Goal: Find specific page/section: Find specific page/section

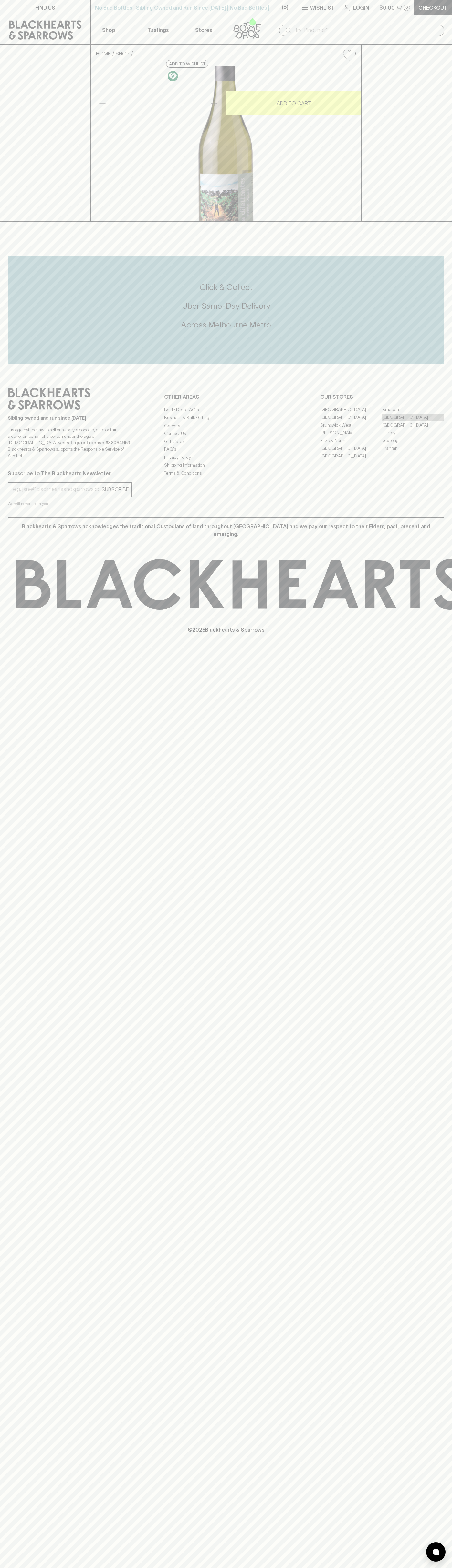
click at [413, 421] on link "[GEOGRAPHIC_DATA]" at bounding box center [413, 418] width 62 height 8
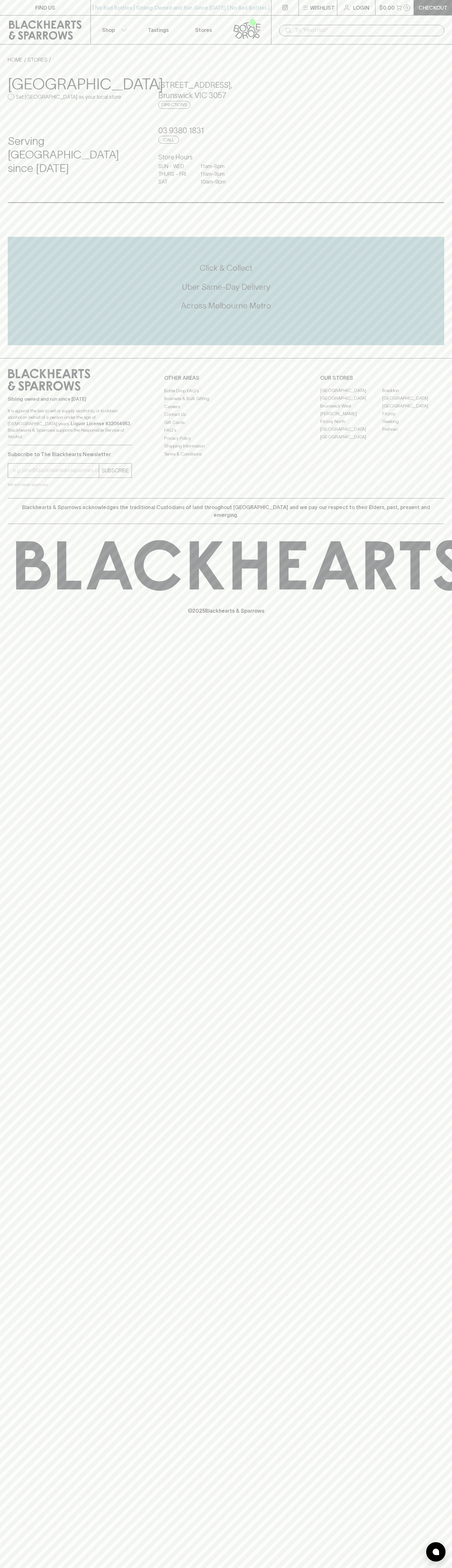
click at [373, 24] on div "​" at bounding box center [361, 30] width 165 height 12
click at [431, 1012] on div "FIND US | No Bad Bottles | Sibling Owned and Run Since [DATE] | No Bad Bottles …" at bounding box center [226, 784] width 452 height 1568
click at [308, 1567] on html "FIND US | No Bad Bottles | Sibling Owned and Run Since [DATE] | No Bad Bottles …" at bounding box center [226, 784] width 452 height 1568
click at [5, 1300] on div "FIND US | No Bad Bottles | Sibling Owned and Run Since [DATE] | No Bad Bottles …" at bounding box center [226, 784] width 452 height 1568
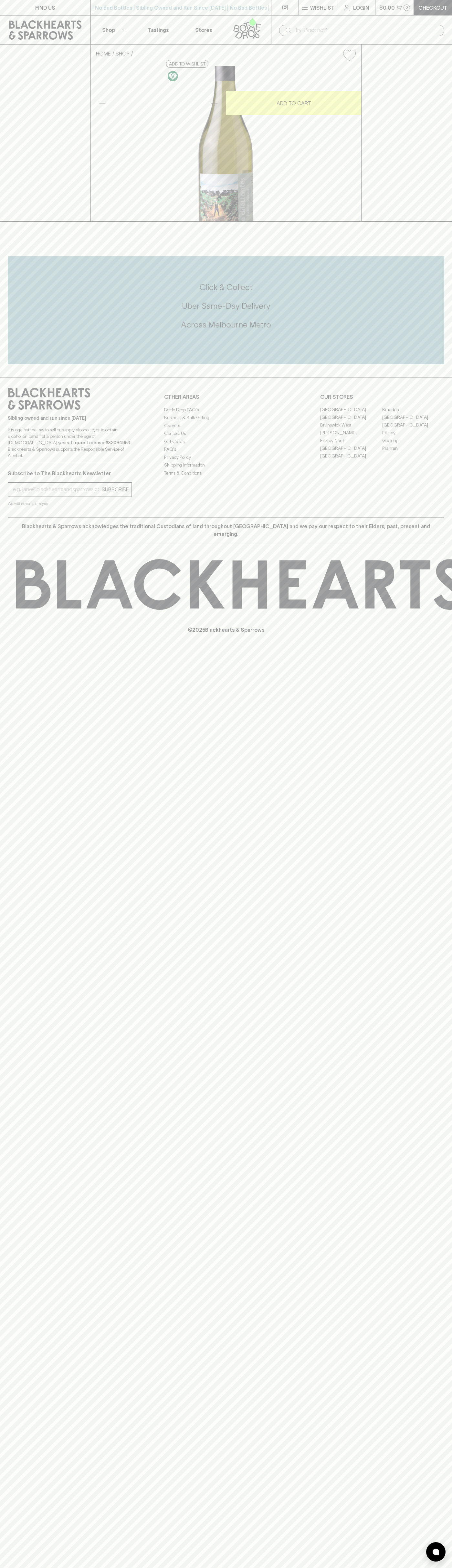
click at [413, 421] on link "[GEOGRAPHIC_DATA]" at bounding box center [413, 418] width 62 height 8
